Goal: Task Accomplishment & Management: Use online tool/utility

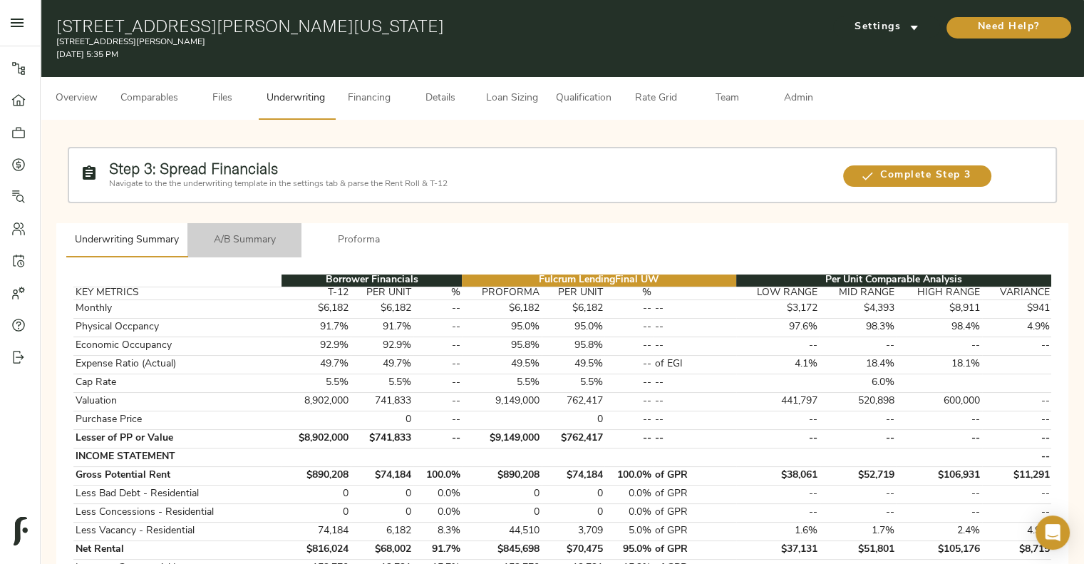
click at [249, 248] on button "A/B Summary" at bounding box center [244, 240] width 114 height 34
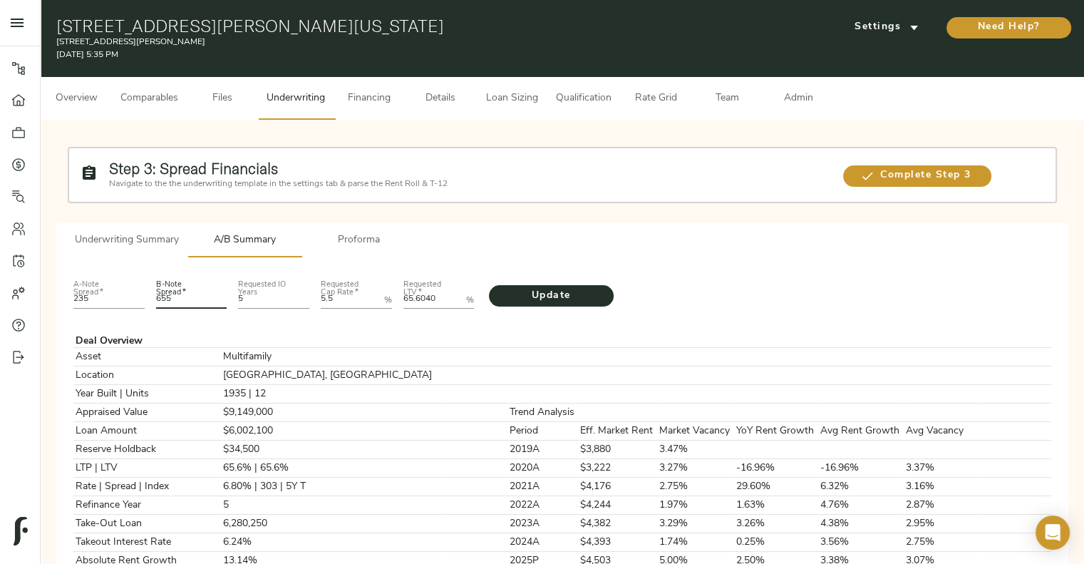
click at [205, 294] on input "655" at bounding box center [191, 300] width 71 height 17
type input "616"
click at [413, 302] on LTV "65.6040" at bounding box center [432, 300] width 58 height 17
type LTV "69.482"
click at [489, 285] on button "Update" at bounding box center [551, 295] width 125 height 21
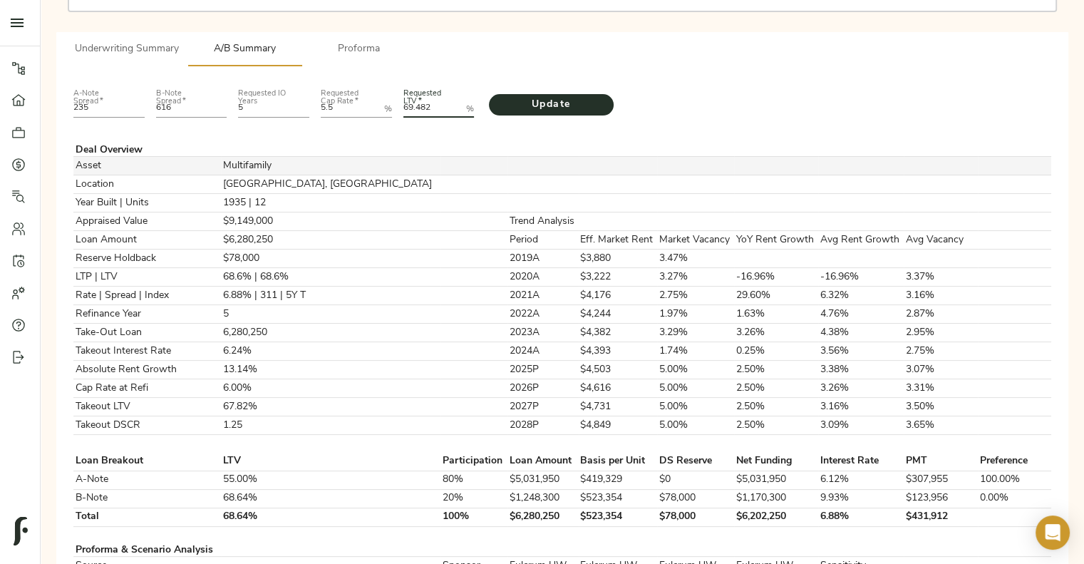
scroll to position [202, 0]
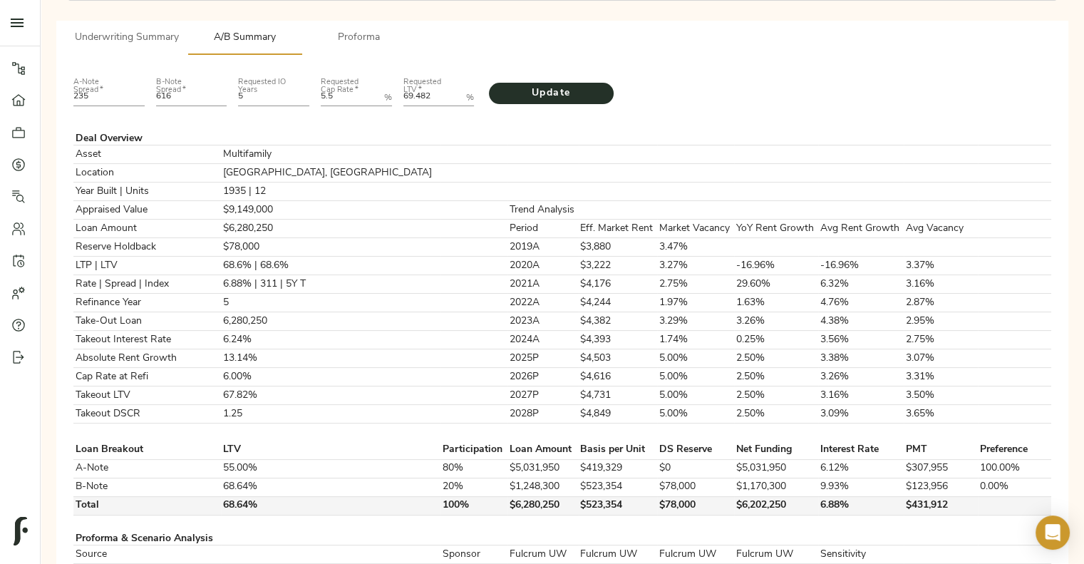
click at [657, 497] on td "$78,000" at bounding box center [695, 505] width 77 height 19
copy td "$78,000"
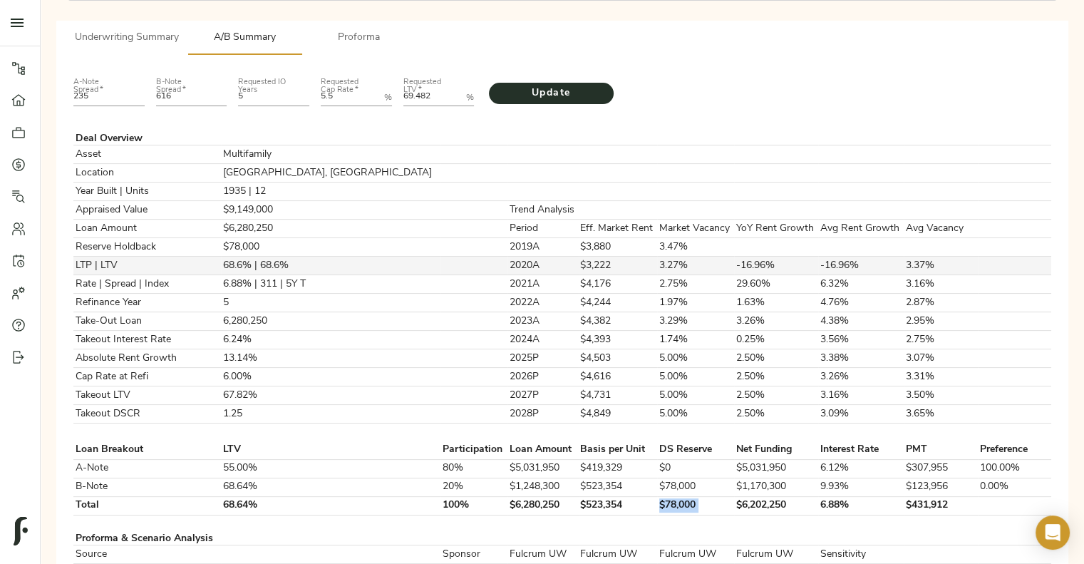
scroll to position [0, 0]
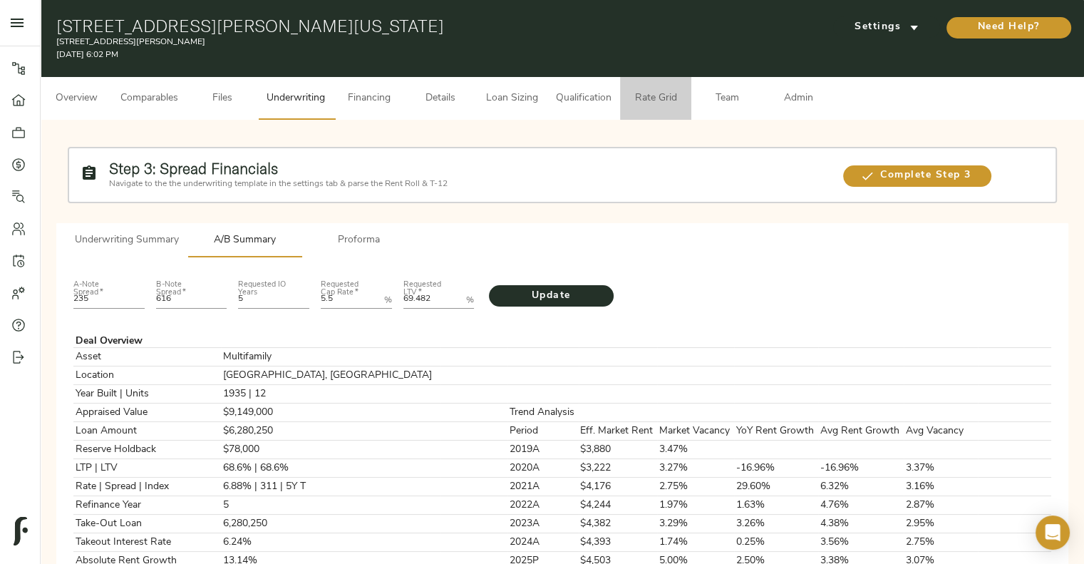
click at [670, 96] on span "Rate Grid" at bounding box center [656, 99] width 54 height 18
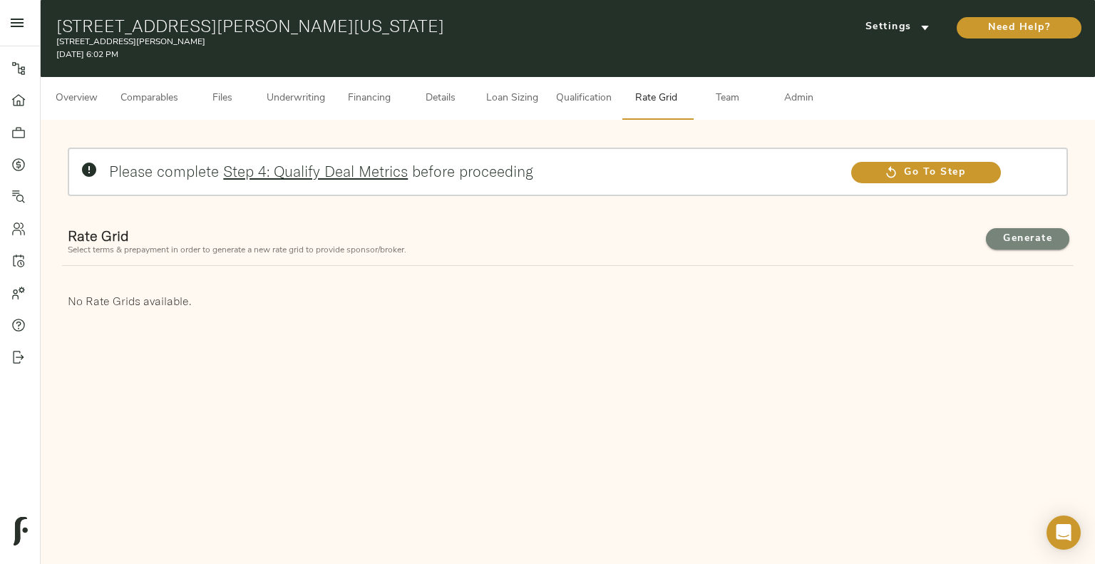
click at [999, 230] on button "Generate" at bounding box center [1027, 238] width 83 height 21
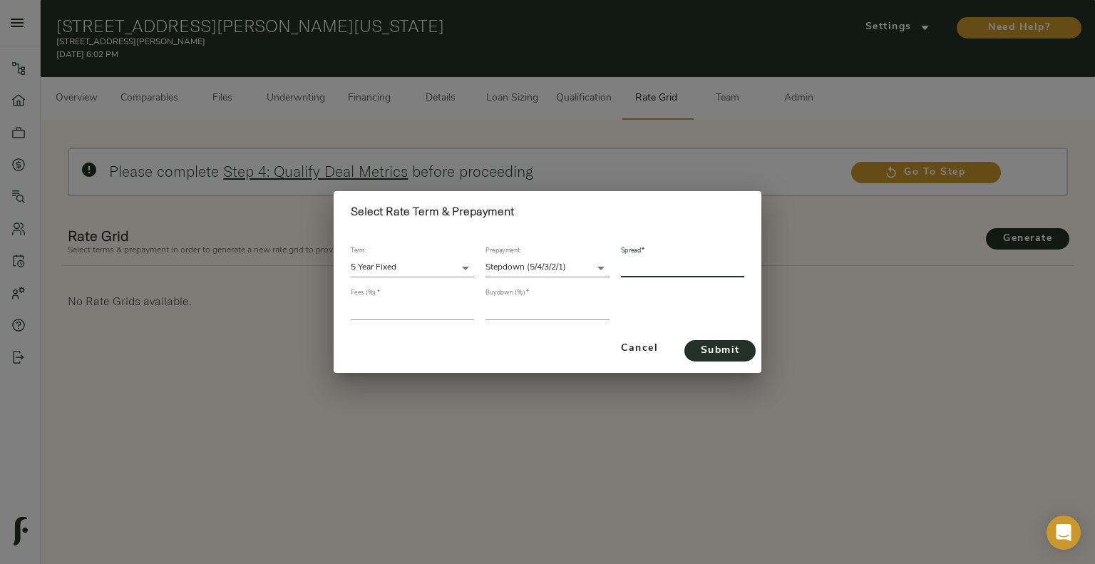
click at [666, 267] on input "number" at bounding box center [682, 267] width 123 height 19
type input "303"
click at [383, 313] on input "number" at bounding box center [412, 309] width 123 height 19
type input "1"
click at [510, 313] on input "number" at bounding box center [546, 309] width 123 height 19
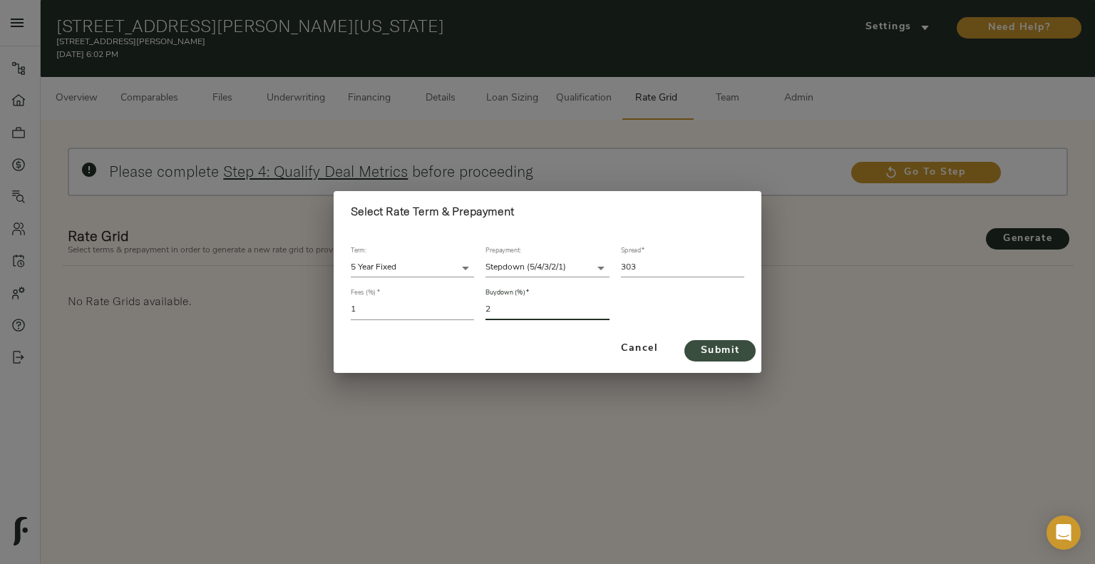
type input "2"
click at [726, 351] on span "Submit" at bounding box center [720, 351] width 43 height 18
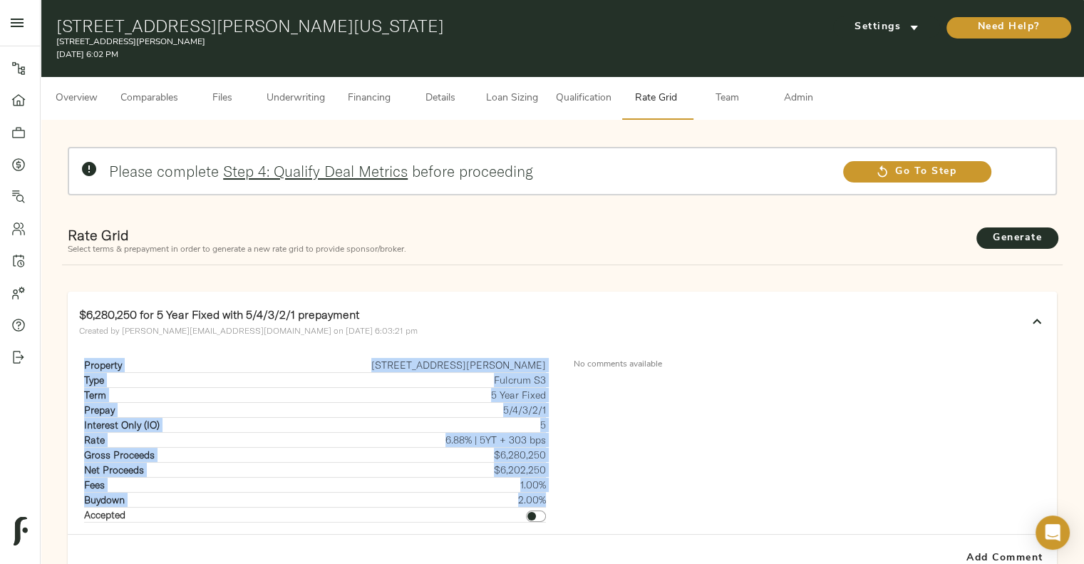
drag, startPoint x: 84, startPoint y: 364, endPoint x: 545, endPoint y: 495, distance: 479.7
click at [545, 495] on tbody "Property 47 Ann St Type Fulcrum S3 Term 5 Year Fixed Prepay 5/4/3/2/1 Interest …" at bounding box center [315, 440] width 463 height 165
copy tbody "Property 47 Ann St Type Fulcrum S3 Term 5 Year Fixed Prepay 5/4/3/2/1 Interest …"
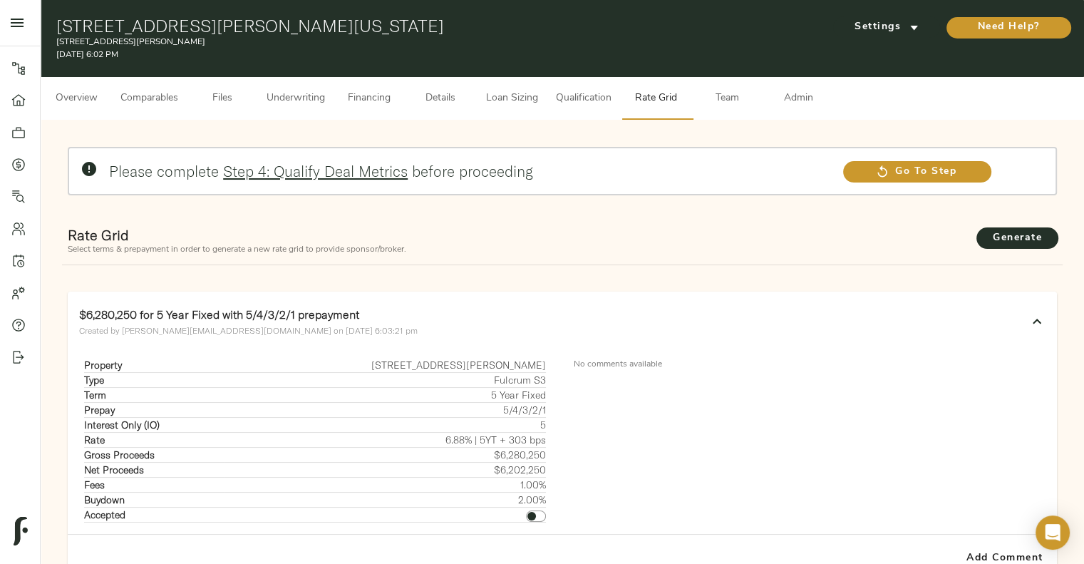
click at [647, 430] on div "No comments available" at bounding box center [809, 439] width 495 height 187
click at [301, 100] on span "Underwriting" at bounding box center [296, 99] width 58 height 18
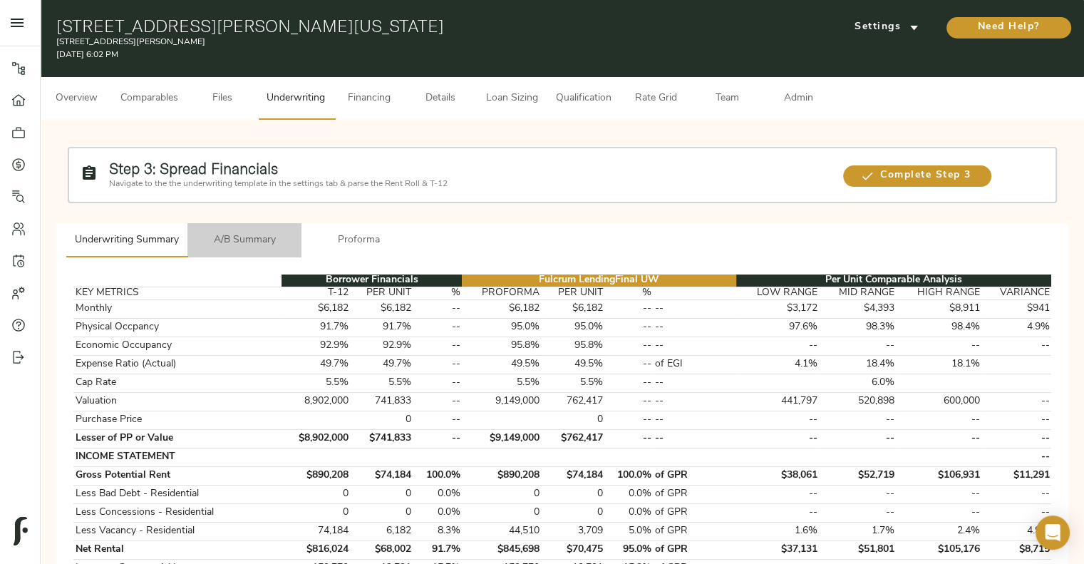
click at [257, 234] on span "A/B Summary" at bounding box center [244, 241] width 97 height 18
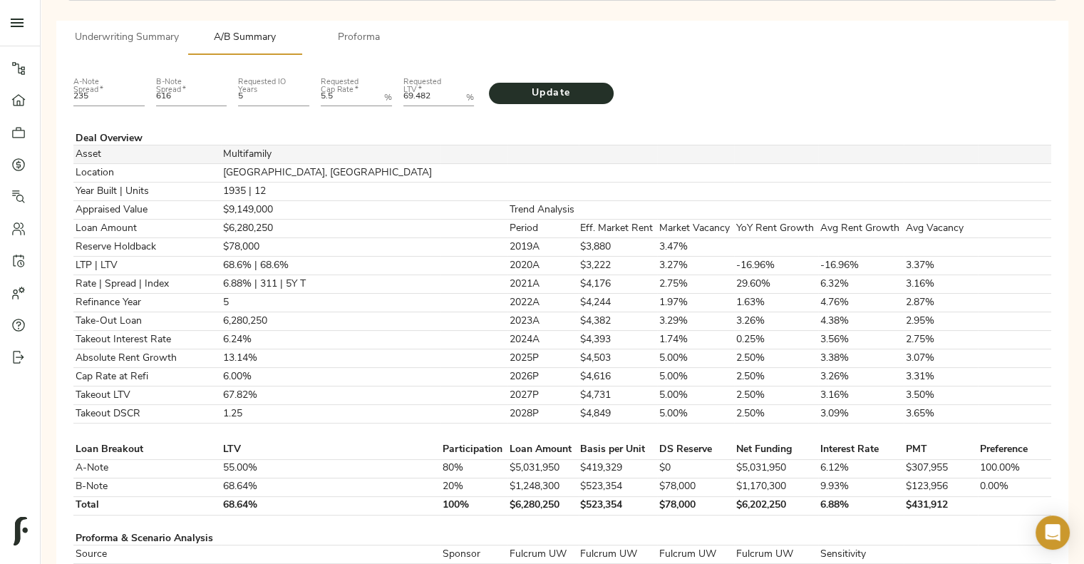
scroll to position [205, 0]
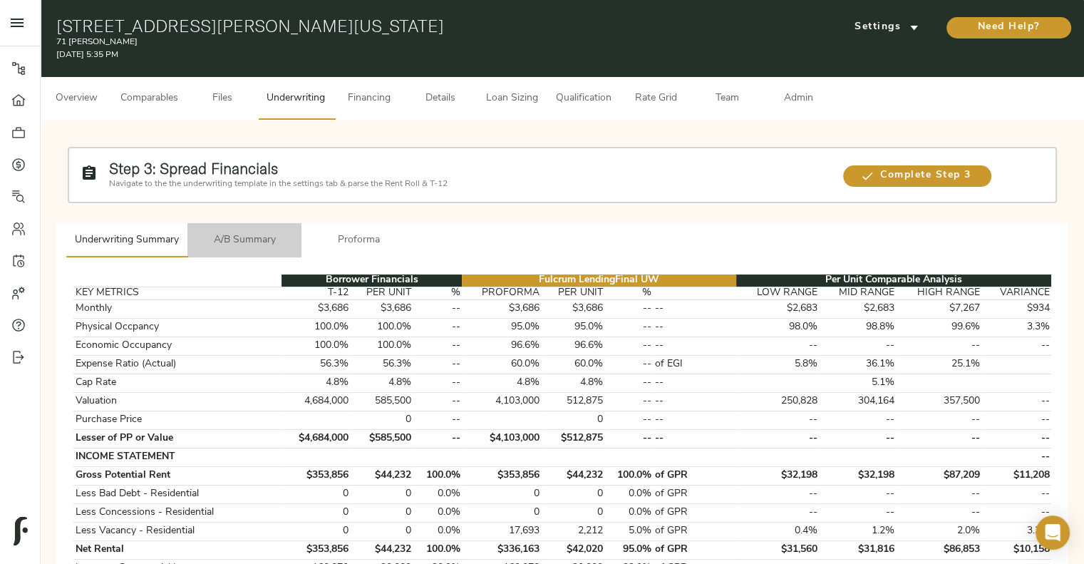
click at [260, 233] on span "A/B Summary" at bounding box center [244, 241] width 97 height 18
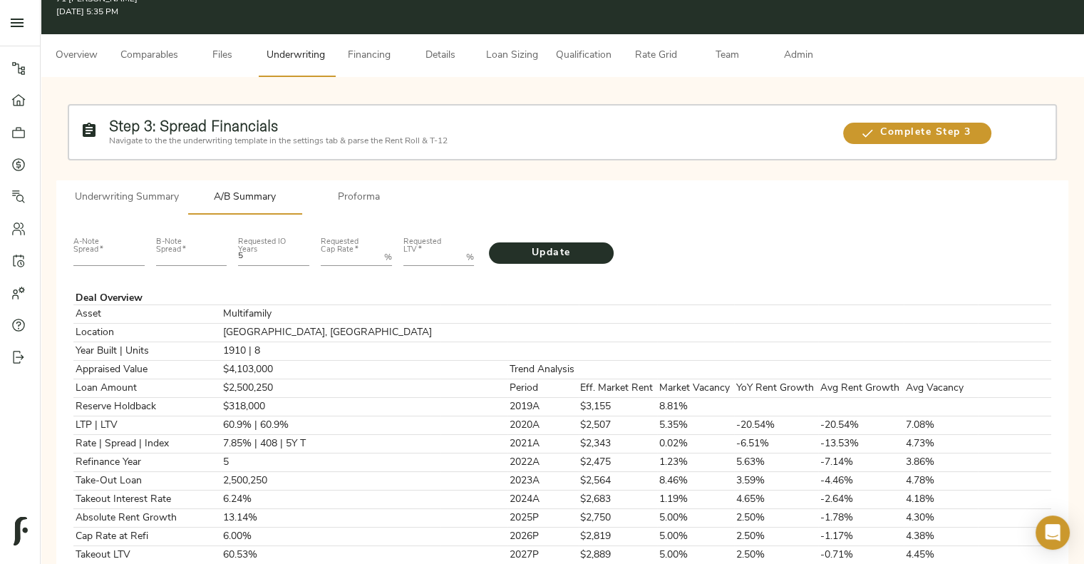
scroll to position [38, 0]
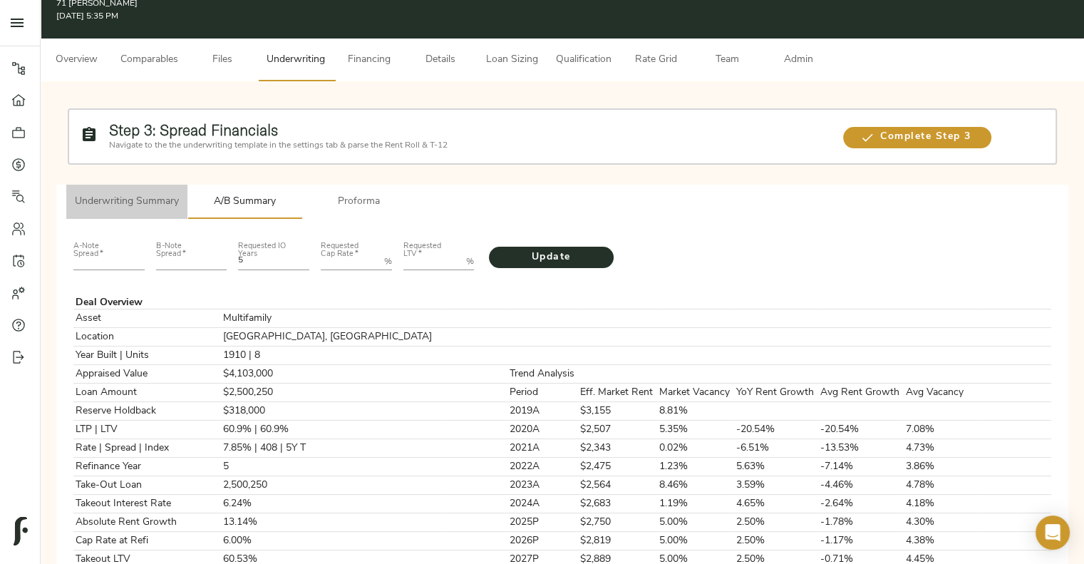
click at [125, 193] on span "Underwriting Summary" at bounding box center [127, 202] width 104 height 18
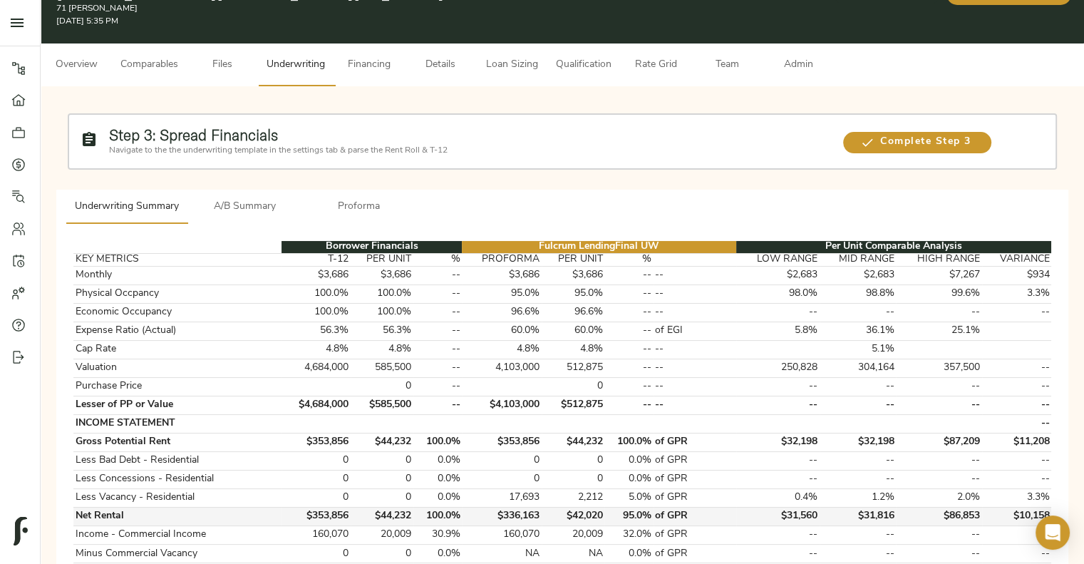
scroll to position [0, 0]
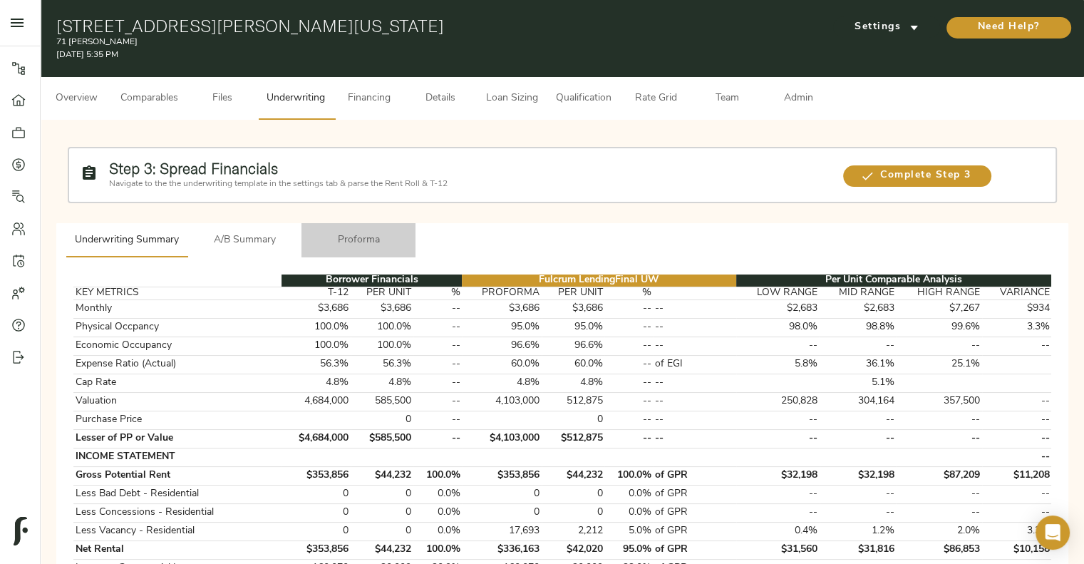
click at [347, 242] on span "Proforma" at bounding box center [358, 241] width 97 height 18
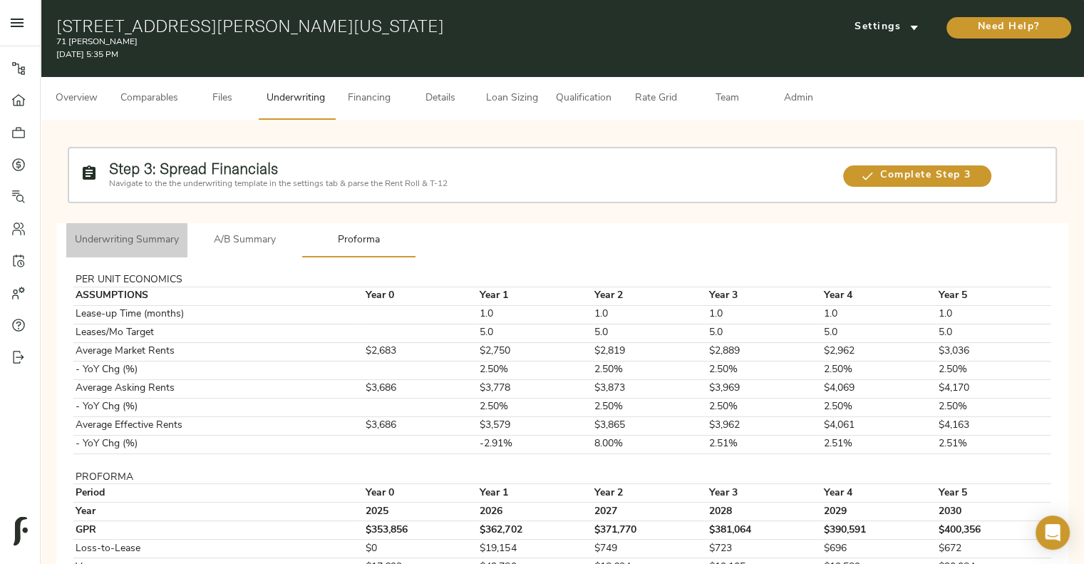
click at [121, 232] on span "Underwriting Summary" at bounding box center [127, 241] width 104 height 18
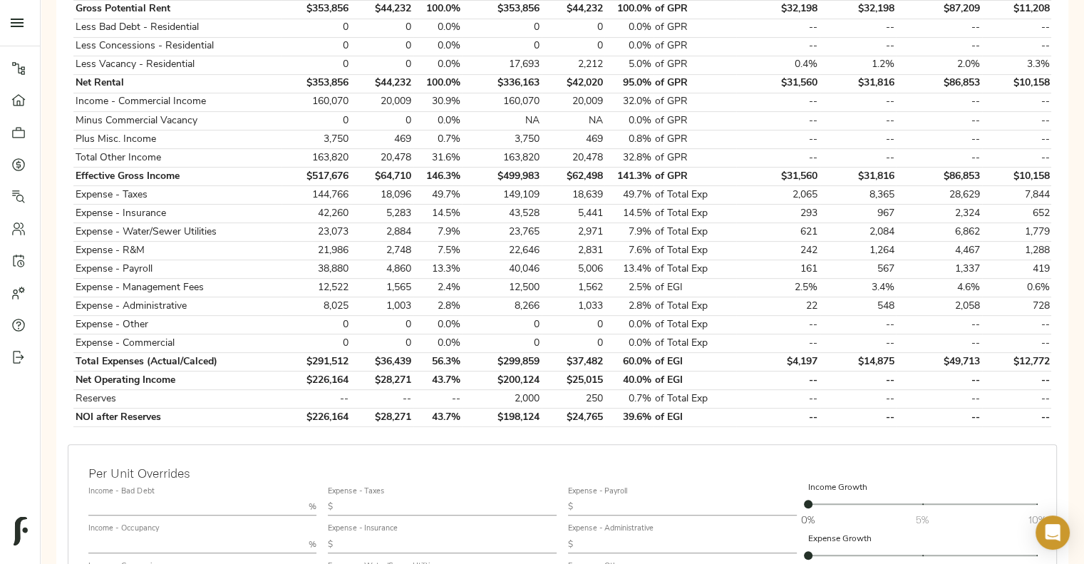
scroll to position [465, 0]
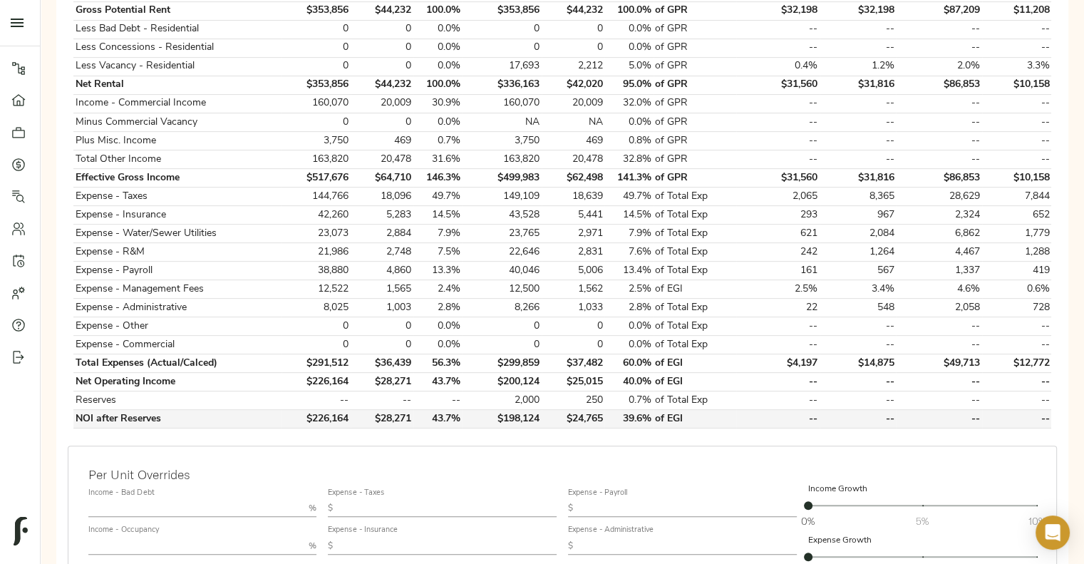
click at [515, 416] on td "$198,124" at bounding box center [501, 419] width 79 height 19
copy td "$198,124"
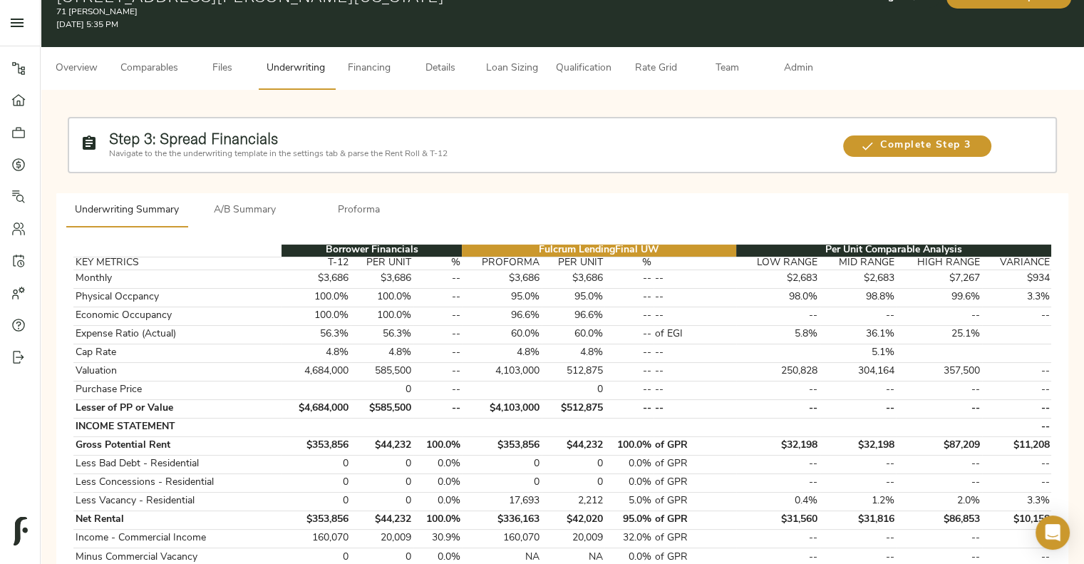
scroll to position [0, 0]
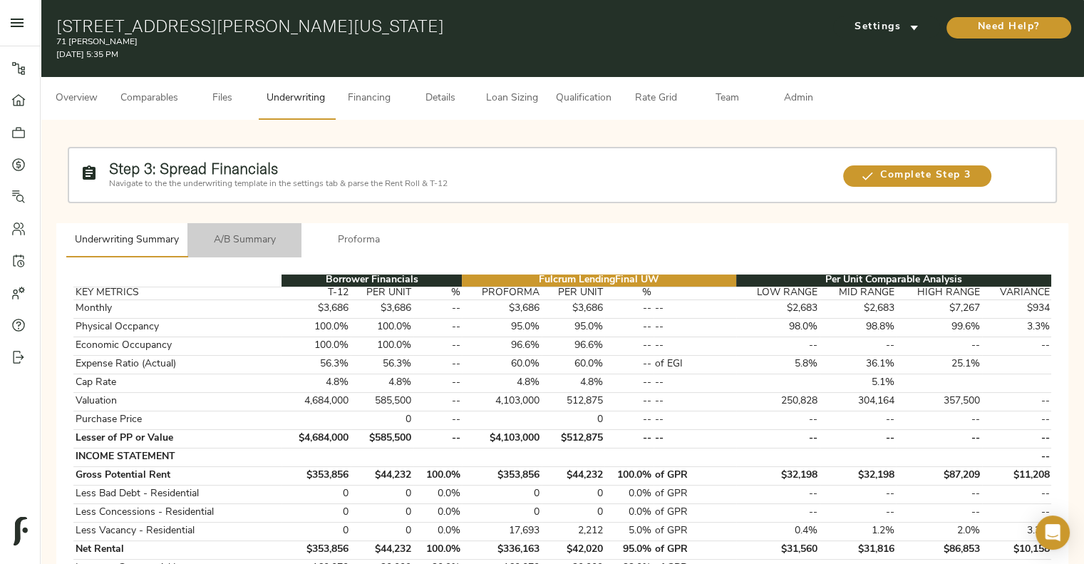
click at [254, 242] on span "A/B Summary" at bounding box center [244, 241] width 97 height 18
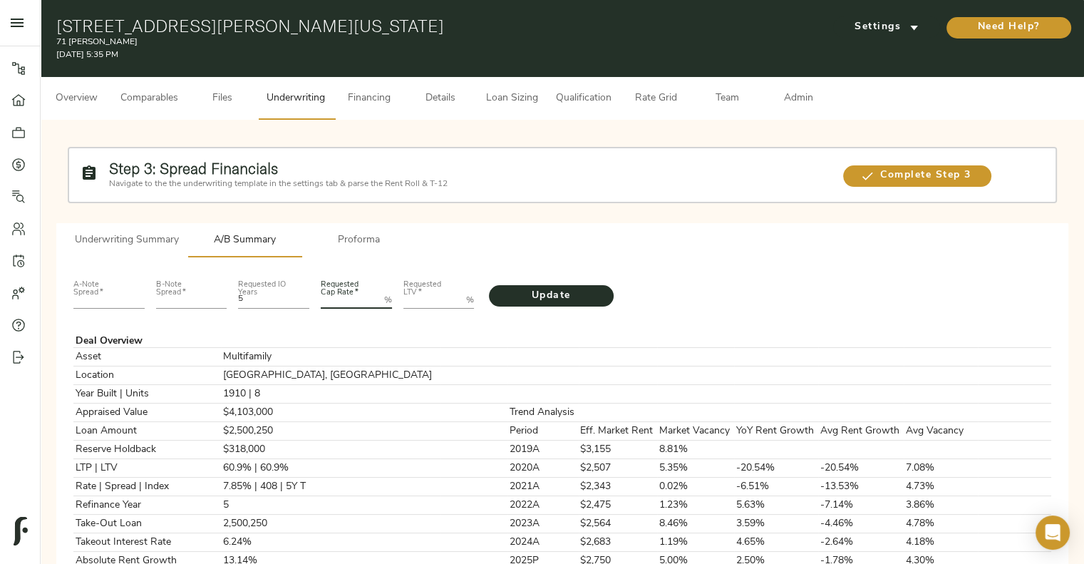
click at [340, 304] on Rate "Requested Cap Rate   *" at bounding box center [350, 300] width 58 height 17
type Rate "5.25"
click at [85, 294] on input "number" at bounding box center [108, 300] width 71 height 17
type input "235"
click at [191, 296] on input "number" at bounding box center [191, 300] width 71 height 17
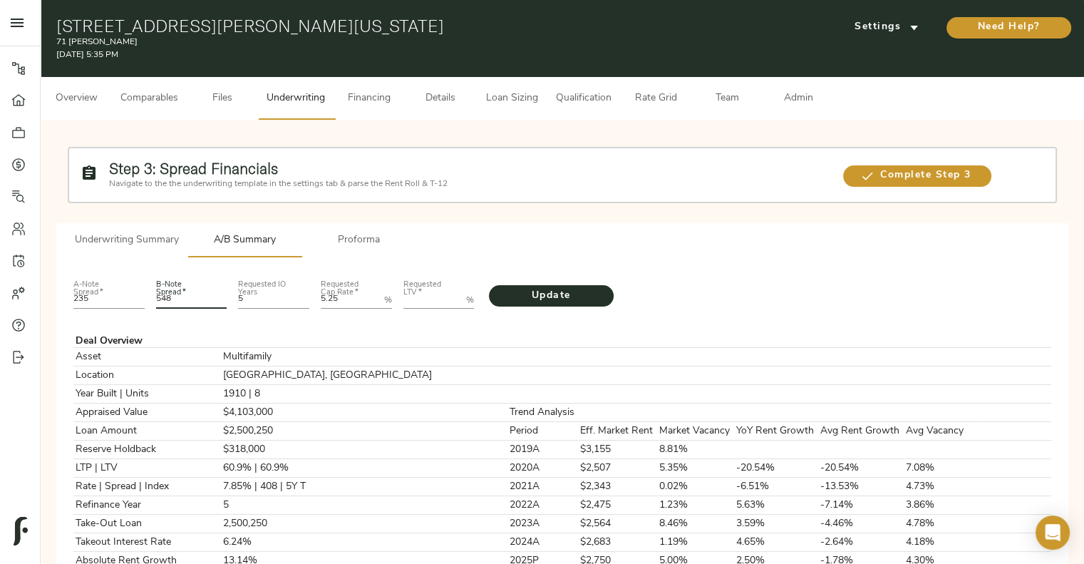
type input "548"
click at [418, 296] on LTV "Requested LTV   *" at bounding box center [432, 300] width 58 height 17
type LTV "74.27"
click at [489, 285] on button "Update" at bounding box center [551, 295] width 125 height 21
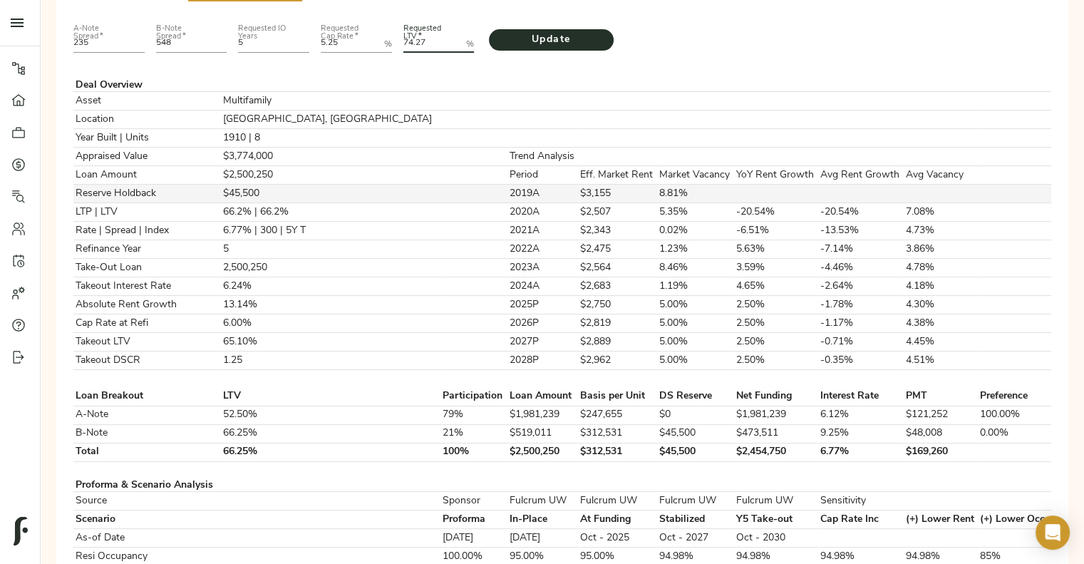
scroll to position [268, 0]
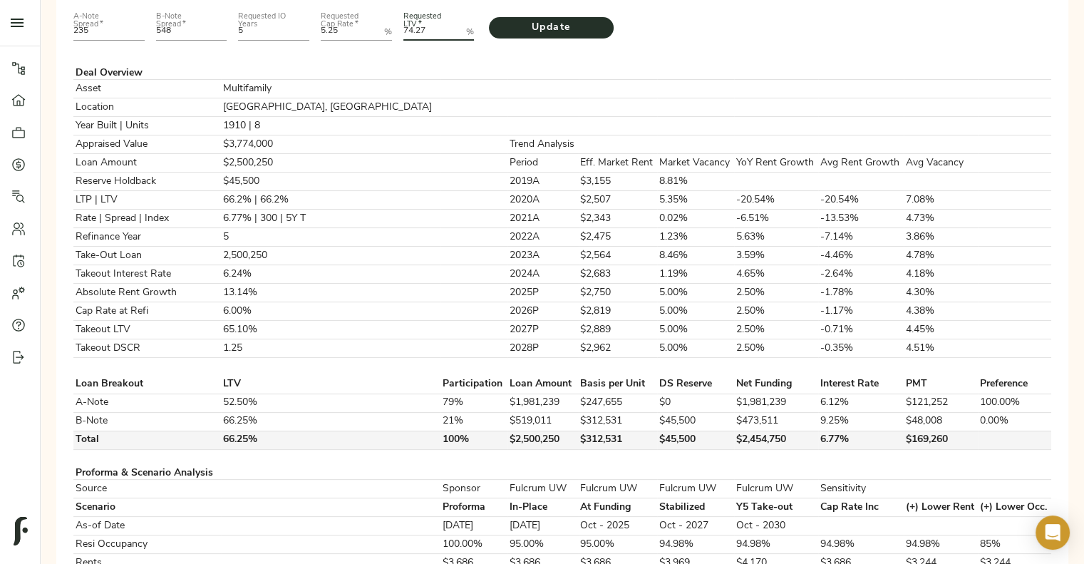
click at [657, 438] on td "$45,500" at bounding box center [695, 440] width 77 height 19
copy td "$45,500"
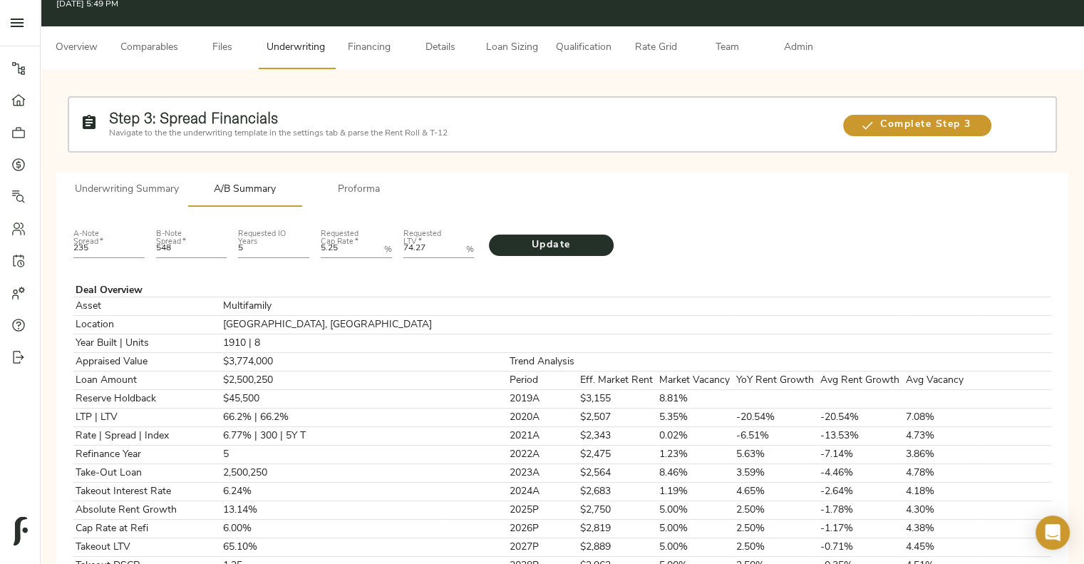
scroll to position [50, 0]
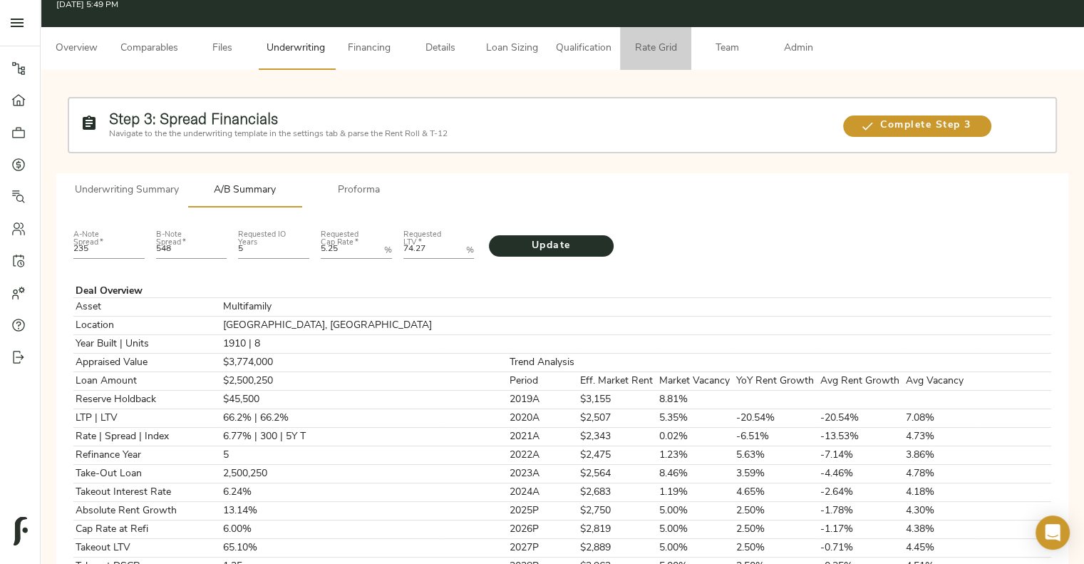
click at [644, 46] on span "Rate Grid" at bounding box center [656, 49] width 54 height 18
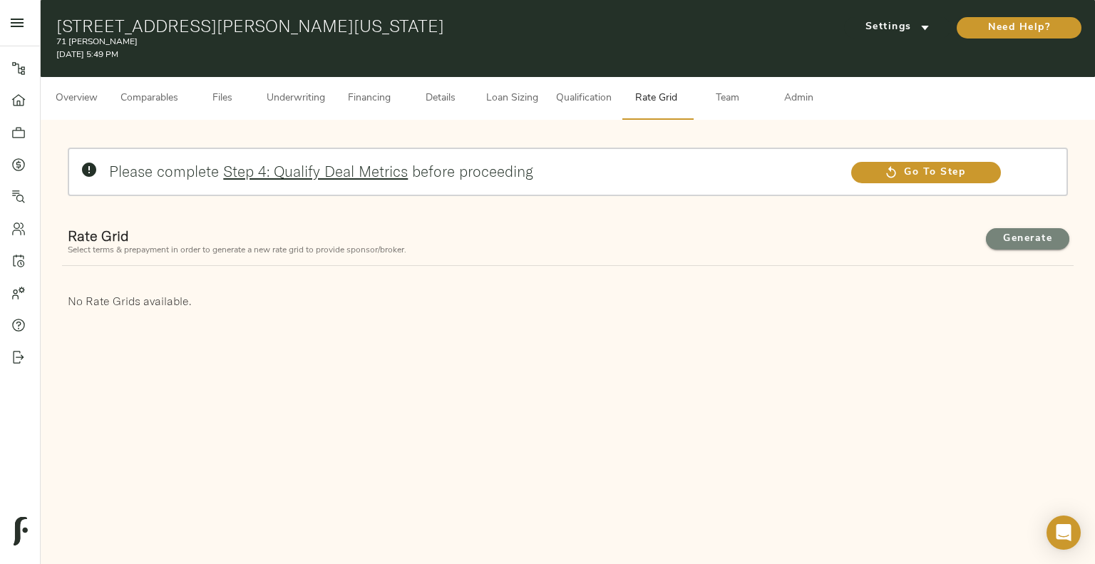
click at [1018, 242] on span "Generate" at bounding box center [1027, 239] width 55 height 18
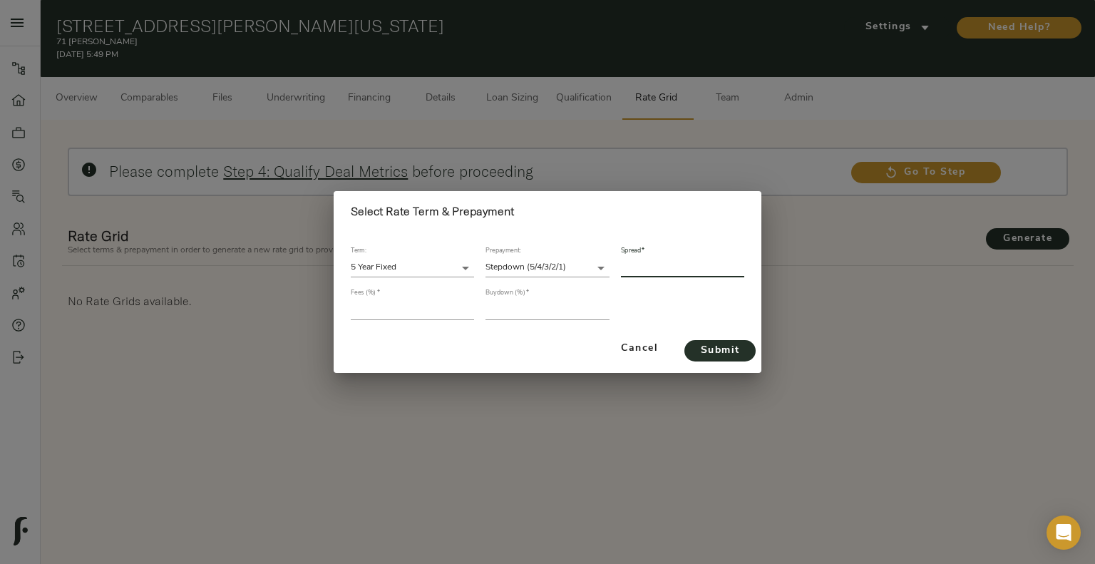
click at [659, 266] on input "number" at bounding box center [682, 267] width 123 height 19
type input "331"
drag, startPoint x: 393, startPoint y: 321, endPoint x: 398, endPoint y: 311, distance: 11.2
click at [398, 311] on div "Fees (%)   *" at bounding box center [412, 304] width 135 height 42
click at [398, 311] on input "number" at bounding box center [412, 309] width 123 height 19
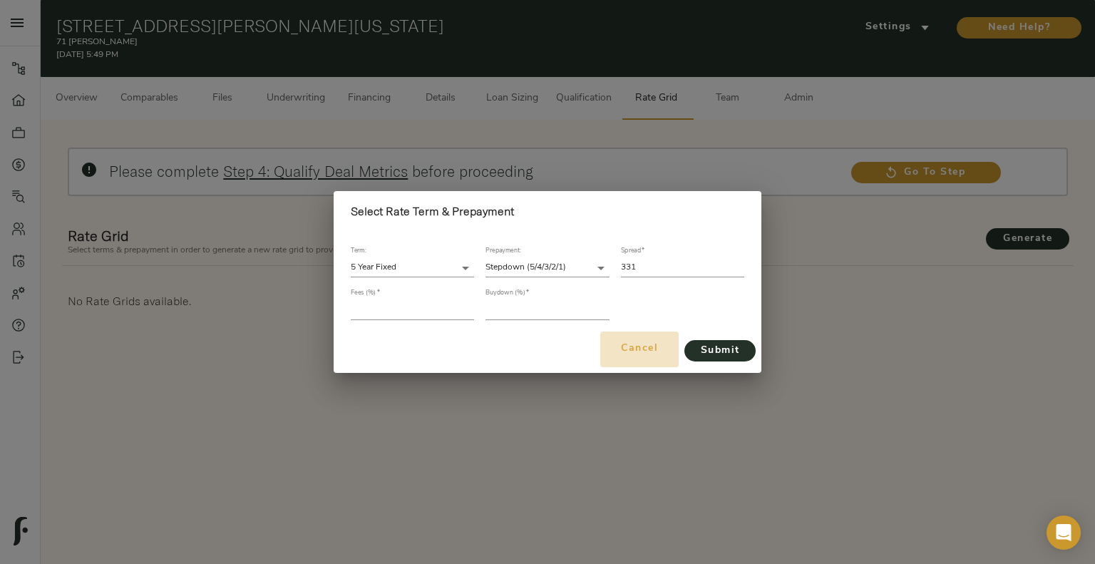
click at [625, 339] on button "Cancel" at bounding box center [639, 349] width 78 height 36
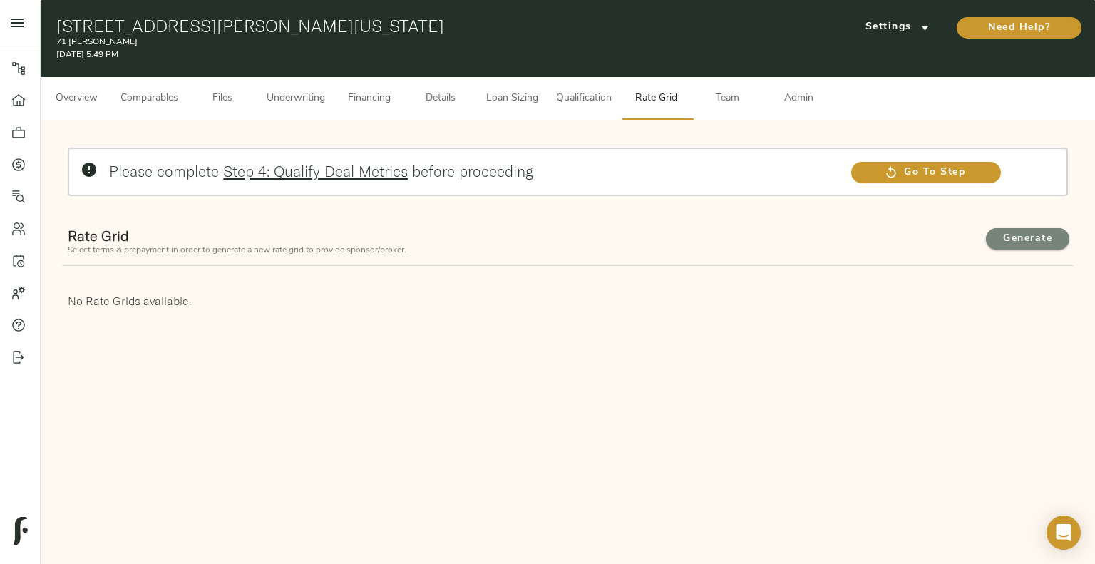
click at [1029, 233] on span "Generate" at bounding box center [1027, 239] width 55 height 18
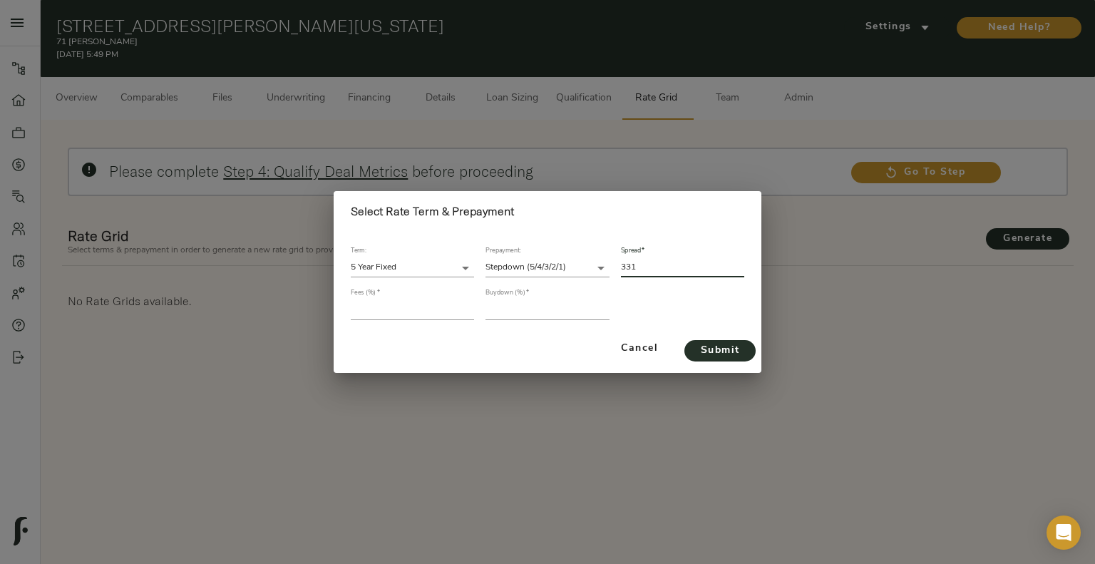
click at [634, 268] on input "331" at bounding box center [682, 267] width 123 height 19
type input "321"
drag, startPoint x: 377, startPoint y: 322, endPoint x: 379, endPoint y: 310, distance: 12.3
click at [379, 310] on div "Fees (%)   *" at bounding box center [412, 304] width 135 height 42
click at [379, 310] on input "number" at bounding box center [412, 309] width 123 height 19
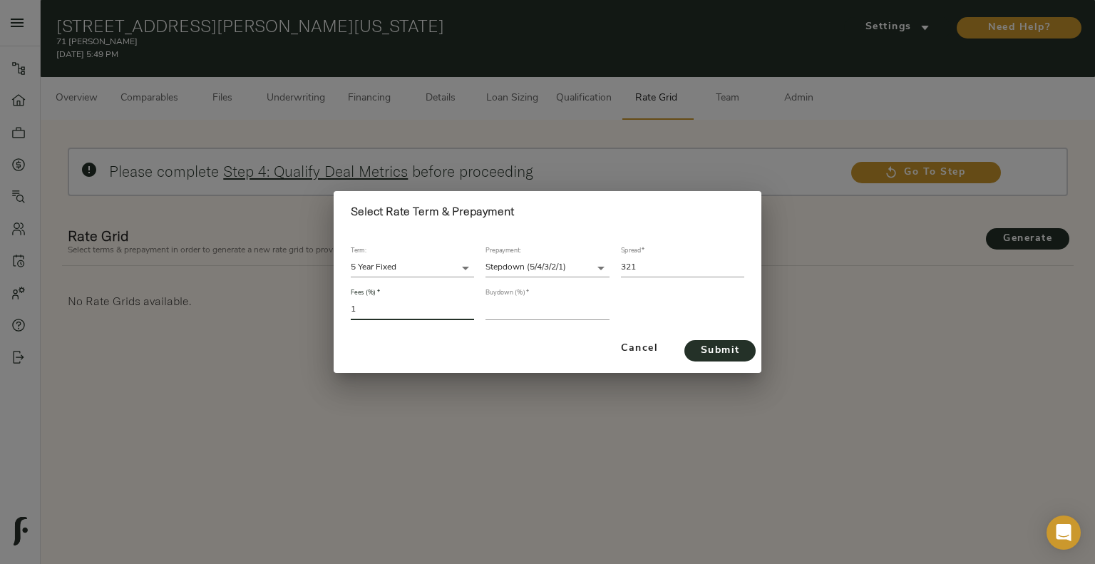
type input "1"
click at [554, 312] on input "number" at bounding box center [546, 309] width 123 height 19
type input "4"
click at [704, 354] on span "Submit" at bounding box center [720, 351] width 43 height 18
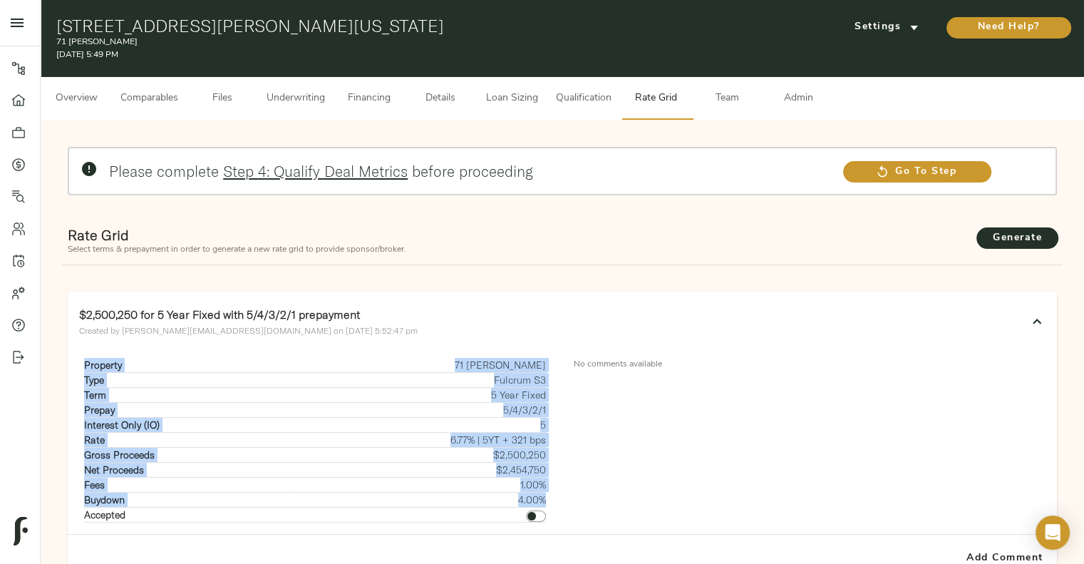
drag, startPoint x: 79, startPoint y: 362, endPoint x: 545, endPoint y: 495, distance: 484.9
click at [545, 495] on div "Property 71 [PERSON_NAME] Type Fulcrum S3 Term 5 Year Fixed Prepay 5/4/3/2/1 In…" at bounding box center [315, 440] width 472 height 165
click at [308, 88] on button "Underwriting" at bounding box center [296, 98] width 76 height 43
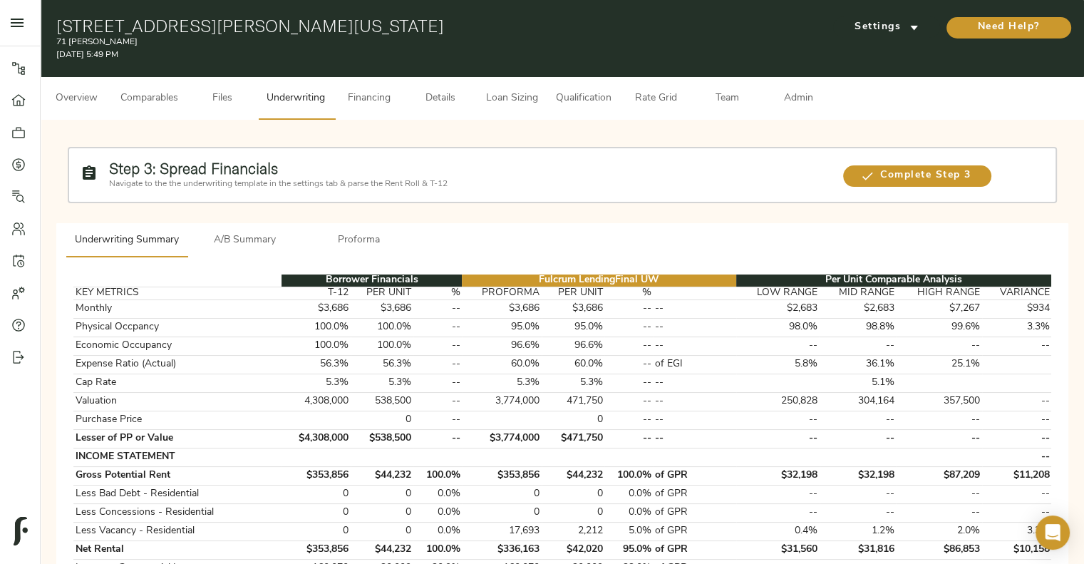
click at [254, 180] on p "Navigate to the the underwriting template in the settings tab & parse the Rent …" at bounding box center [469, 183] width 720 height 13
click at [264, 236] on span "A/B Summary" at bounding box center [244, 241] width 97 height 18
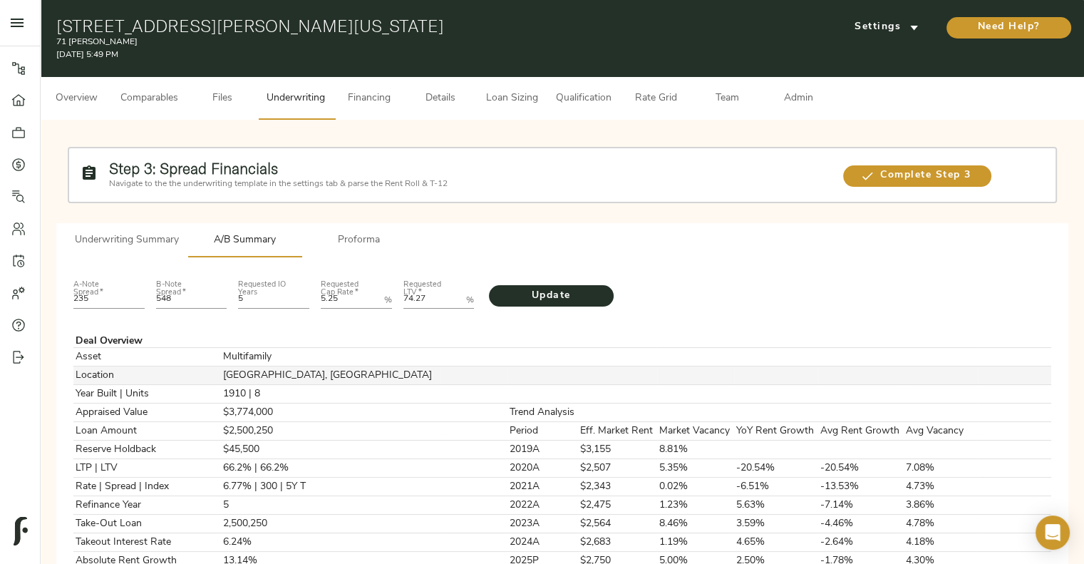
scroll to position [315, 0]
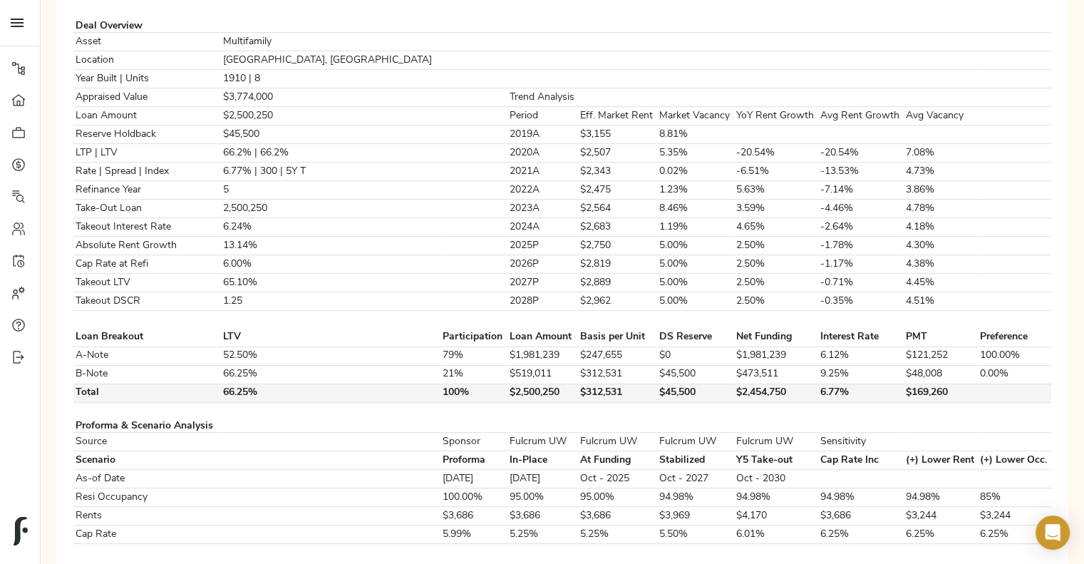
click at [657, 387] on td "$45,500" at bounding box center [695, 393] width 77 height 19
copy td "$45,500"
